Goal: Transaction & Acquisition: Purchase product/service

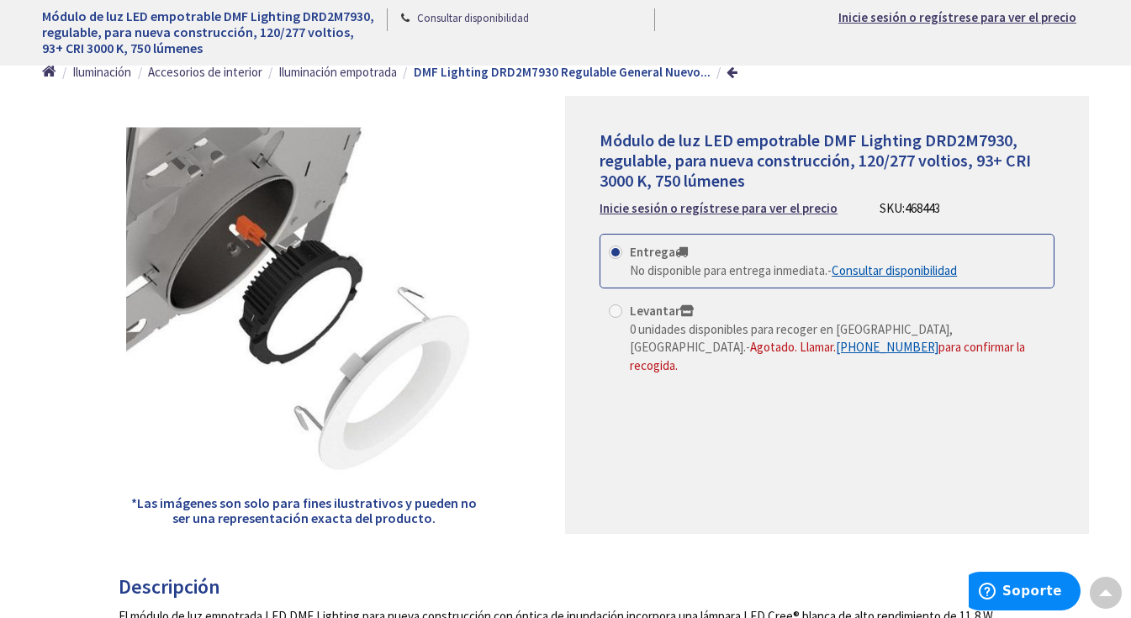
scroll to position [154, 0]
click at [741, 209] on font "Inicie sesión o regístrese para ver el precio" at bounding box center [719, 208] width 238 height 16
click at [746, 209] on font "Inicie sesión o regístrese para ver el precio" at bounding box center [719, 208] width 238 height 16
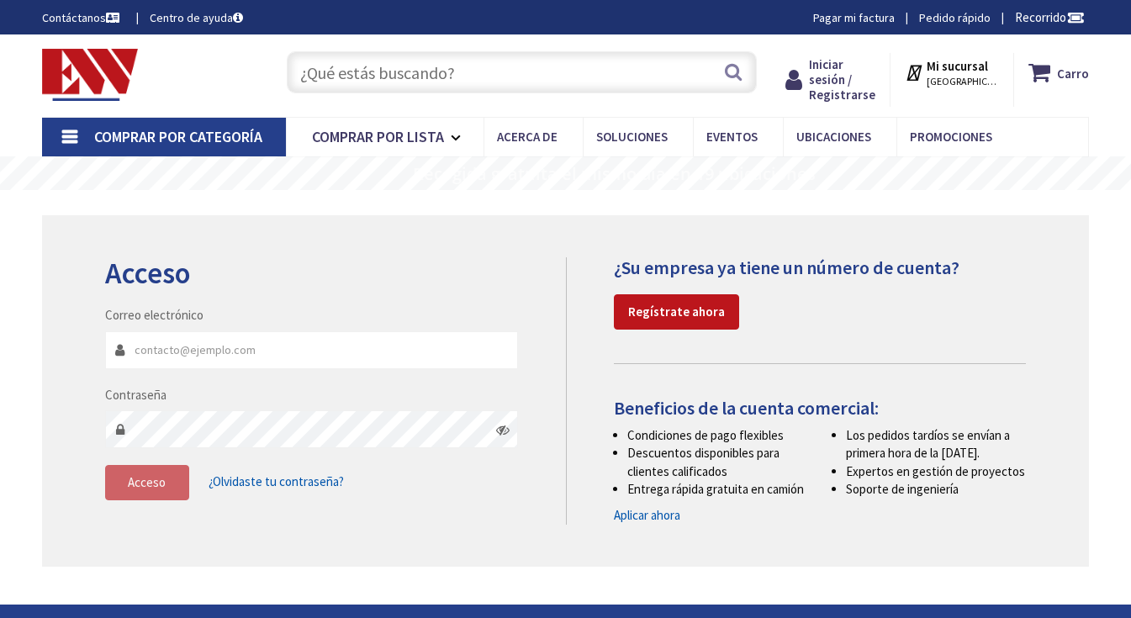
type input "[PERSON_NAME][GEOGRAPHIC_DATA][STREET_ADDRESS][GEOGRAPHIC_DATA]"
click at [426, 136] on font "Comprar por lista" at bounding box center [378, 136] width 132 height 19
click at [457, 135] on link "Comprar por lista" at bounding box center [385, 137] width 198 height 39
click at [362, 133] on font "Comprar por lista" at bounding box center [378, 136] width 132 height 19
click at [458, 134] on icon at bounding box center [459, 137] width 16 height 37
